Goal: Task Accomplishment & Management: Use online tool/utility

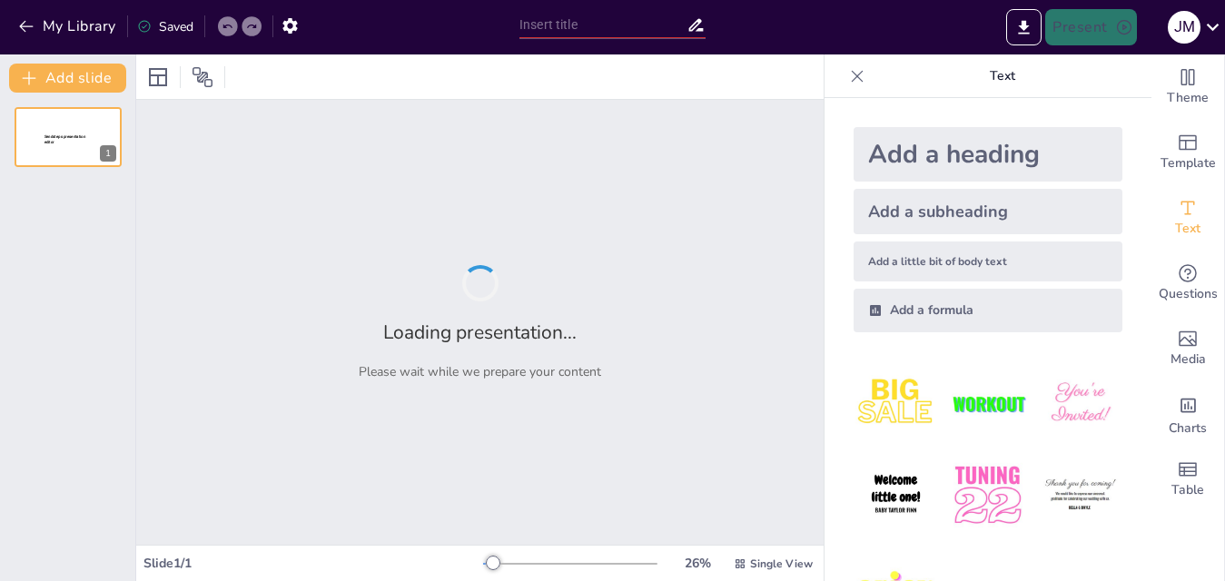
type input "Comprendiendo la Ley 2216 del 2022: Contexto y Aplicaciones"
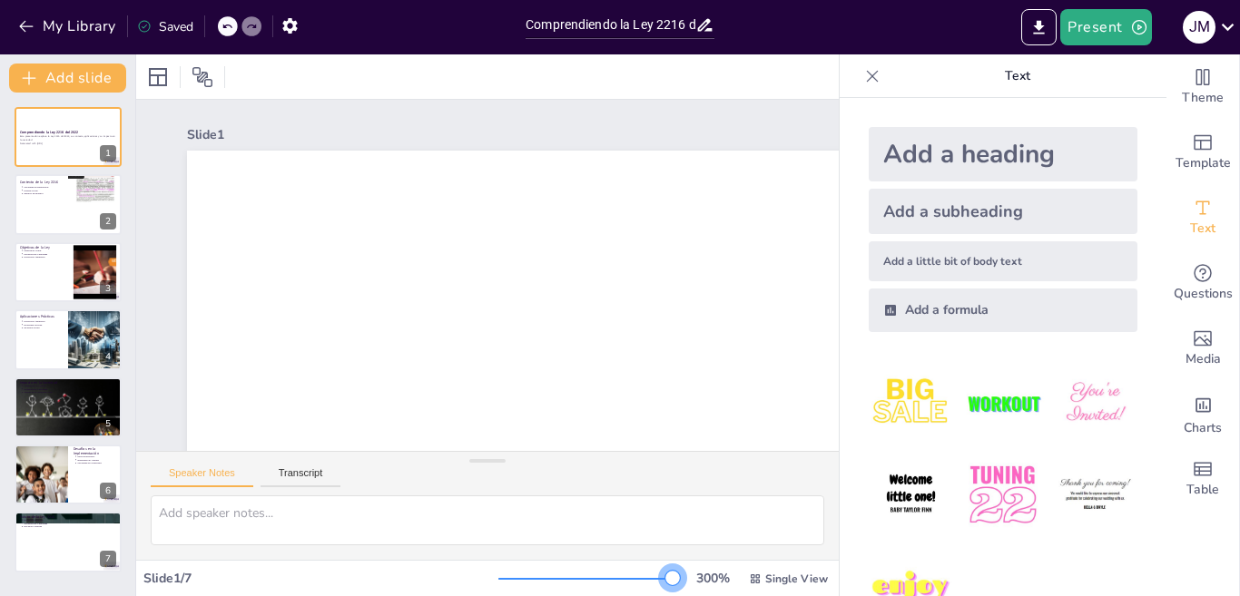
drag, startPoint x: 493, startPoint y: 579, endPoint x: 823, endPoint y: 450, distance: 354.7
click at [823, 450] on div "Document fonts Akatab Recently used Mulish Popular fonts Lato Montserrat Open S…" at bounding box center [620, 325] width 1240 height 542
click at [499, 580] on div at bounding box center [585, 579] width 174 height 15
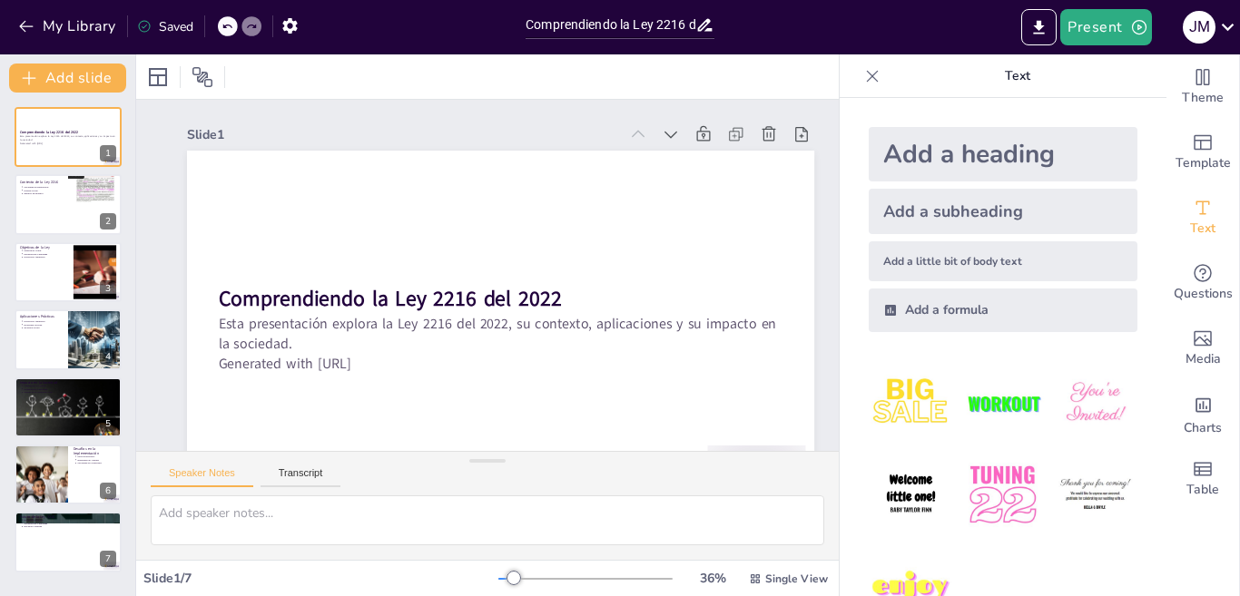
click at [507, 580] on div at bounding box center [514, 578] width 15 height 15
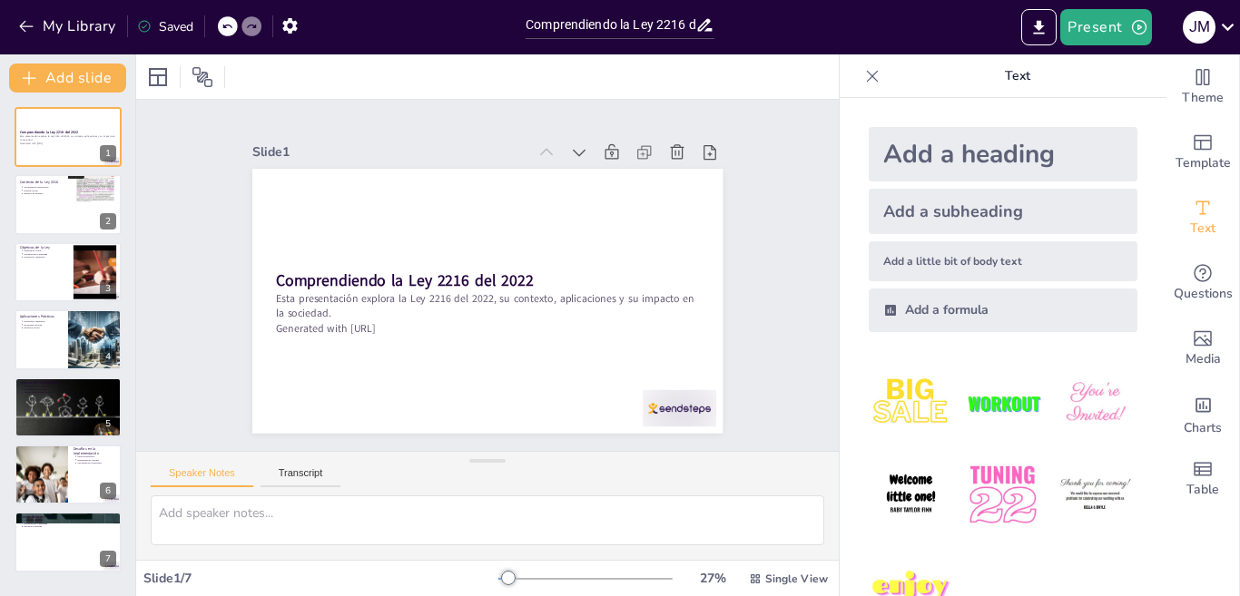
click at [863, 79] on icon at bounding box center [872, 76] width 18 height 18
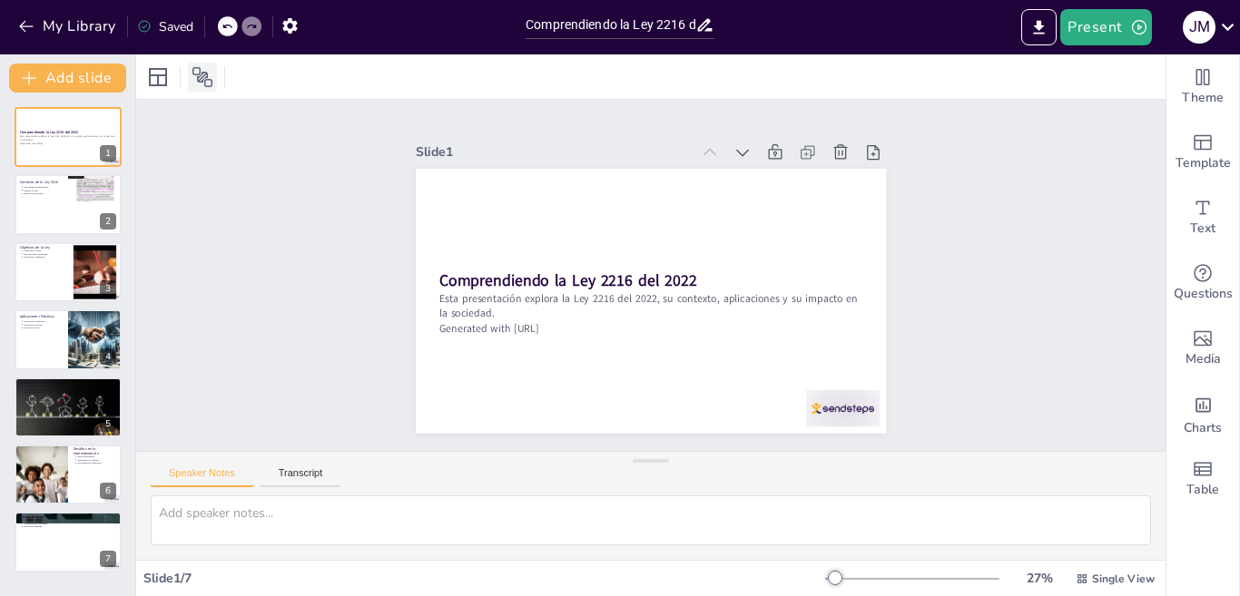
click at [210, 83] on icon at bounding box center [203, 77] width 22 height 22
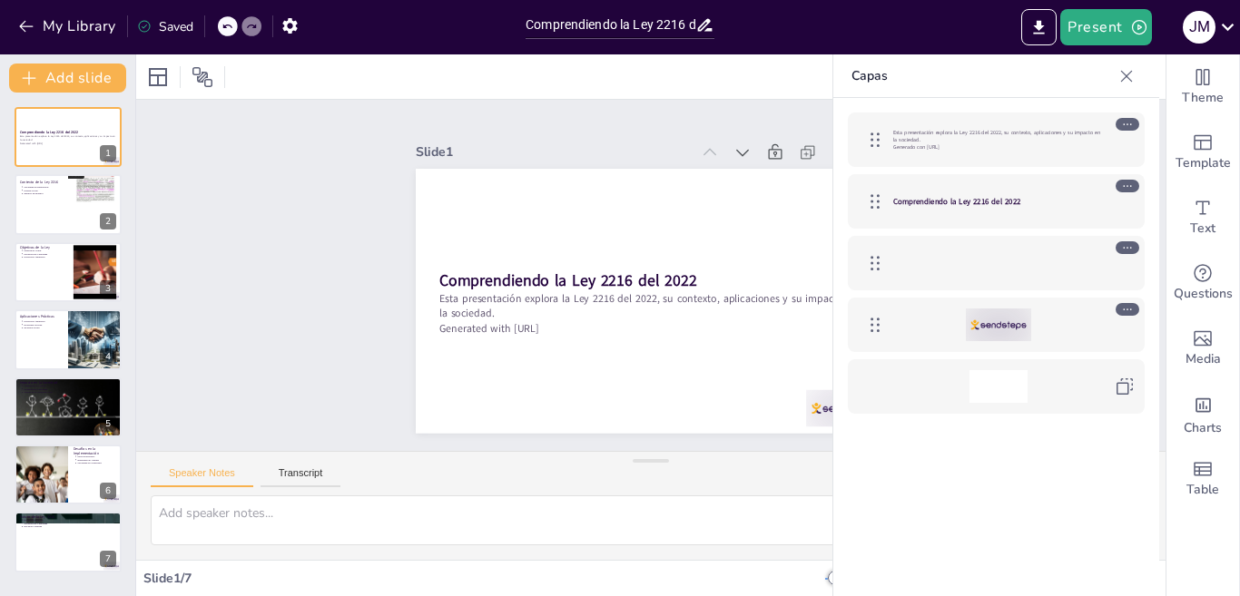
click at [1127, 82] on icon at bounding box center [1127, 76] width 18 height 18
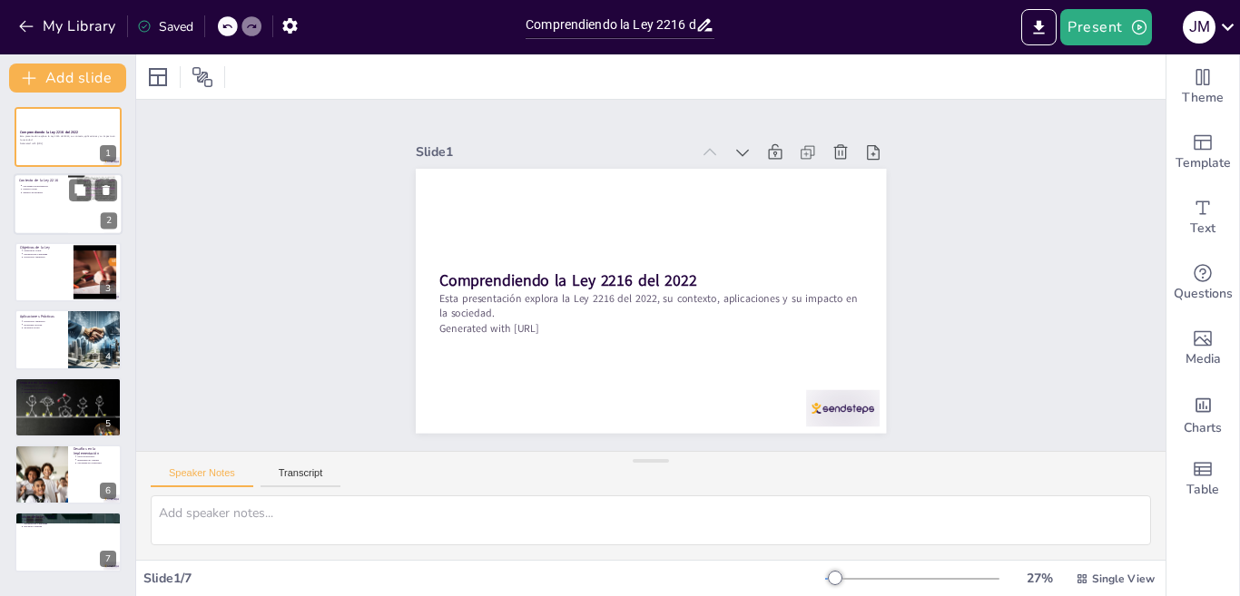
click at [68, 210] on div at bounding box center [95, 205] width 54 height 73
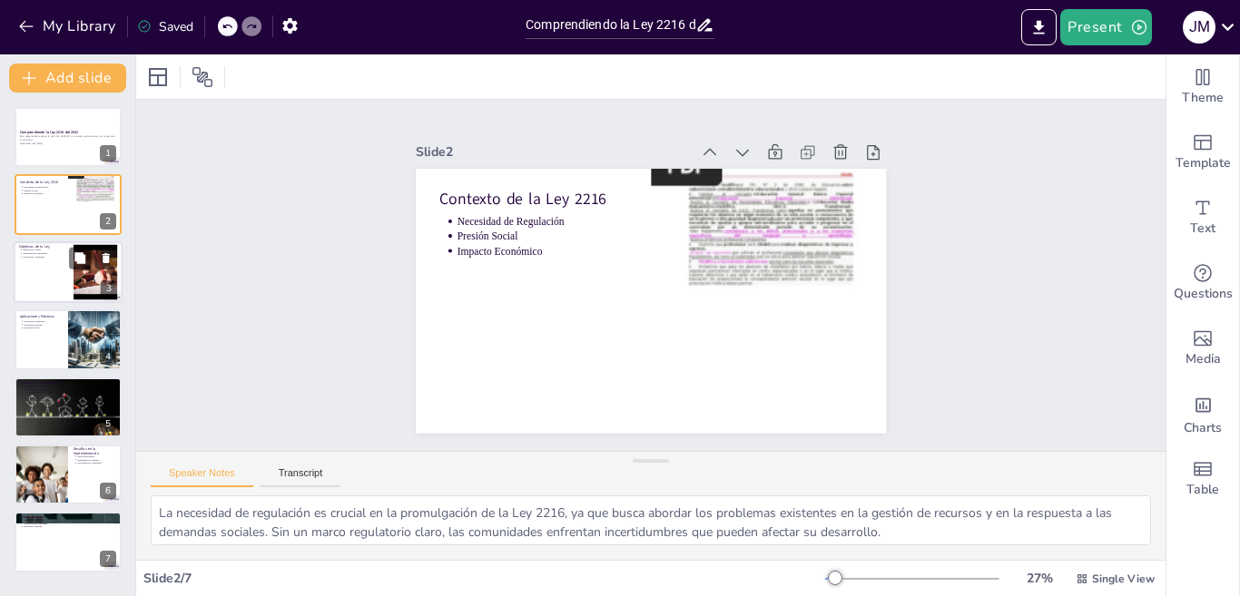
click at [51, 255] on p "Protección Ambiental" at bounding box center [45, 257] width 45 height 4
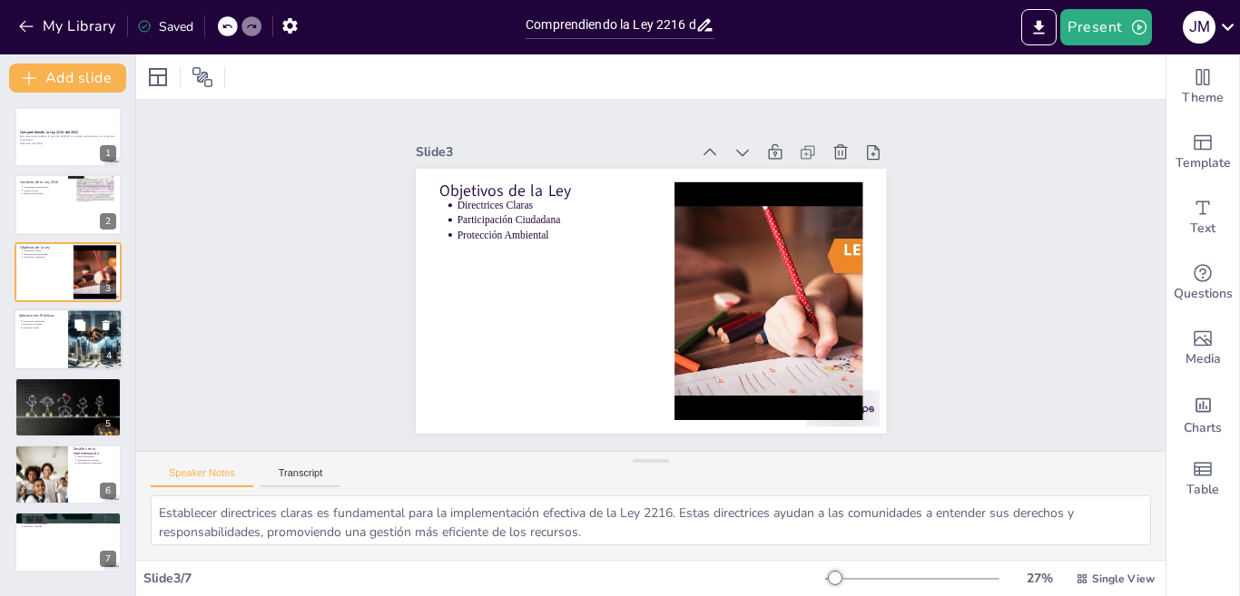
click at [53, 339] on div at bounding box center [68, 340] width 109 height 62
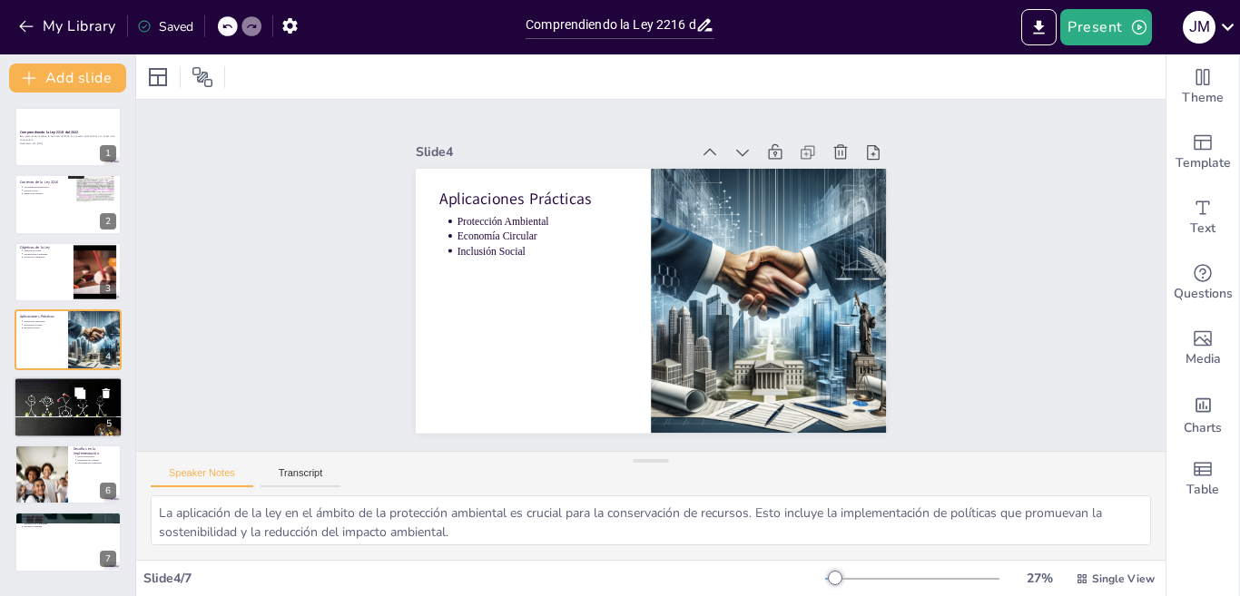
click at [51, 423] on div at bounding box center [68, 408] width 109 height 62
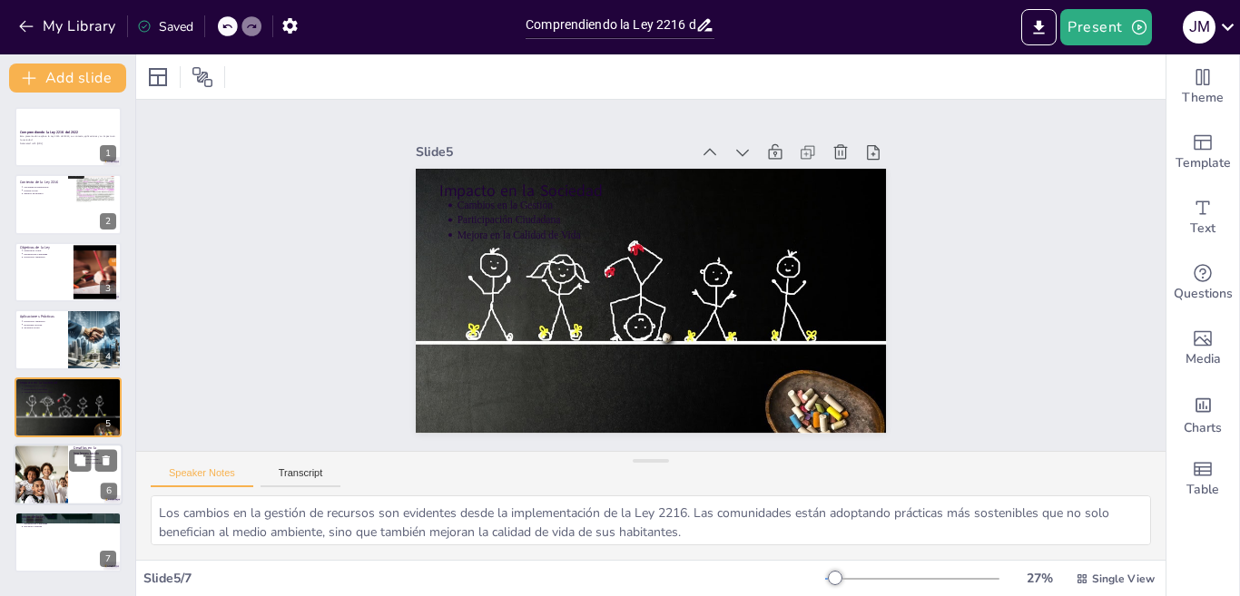
click at [38, 464] on div at bounding box center [40, 475] width 109 height 62
type textarea "La falta de recursos es uno de los principales desafíos en la implementación de…"
